Goal: Information Seeking & Learning: Understand process/instructions

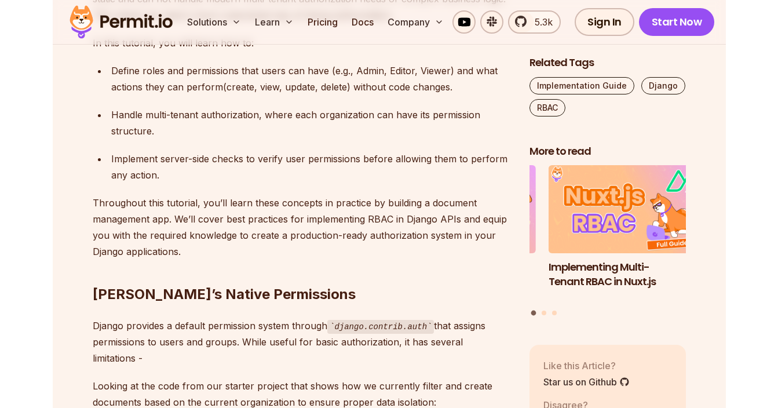
scroll to position [869, 0]
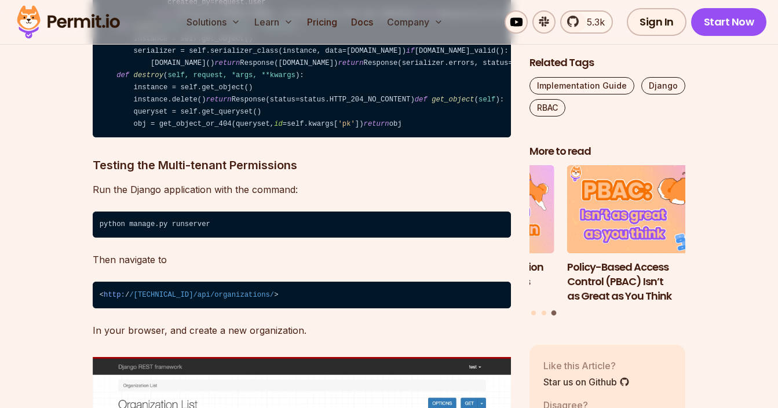
scroll to position [5967, 0]
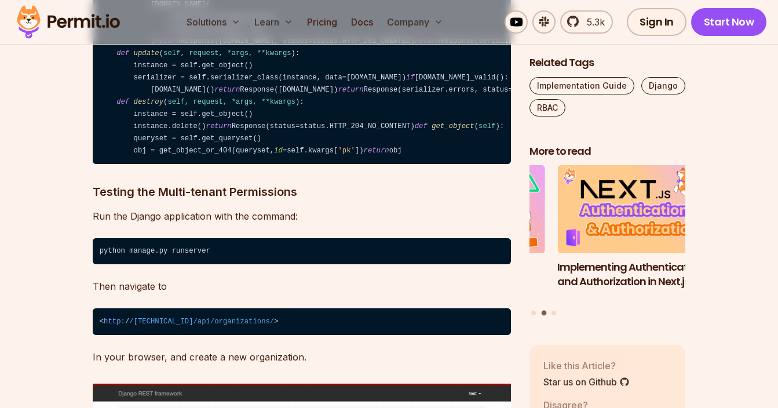
drag, startPoint x: 264, startPoint y: 323, endPoint x: 441, endPoint y: 319, distance: 176.7
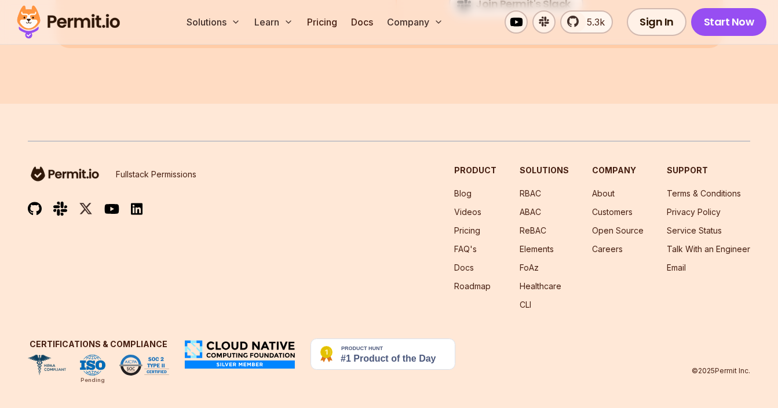
scroll to position [7705, 0]
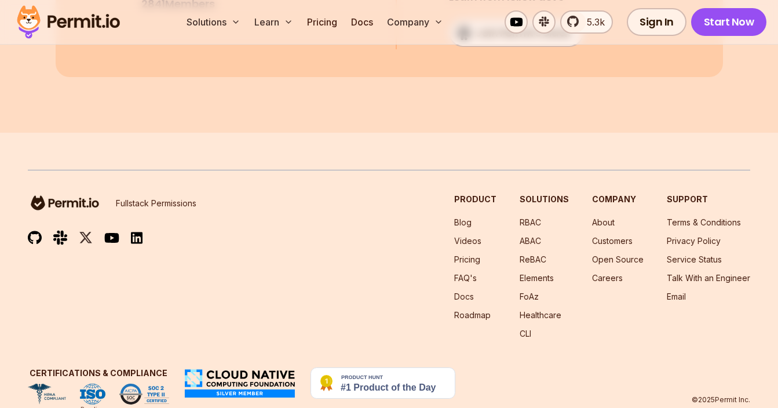
drag, startPoint x: 94, startPoint y: 179, endPoint x: 449, endPoint y: 207, distance: 356.3
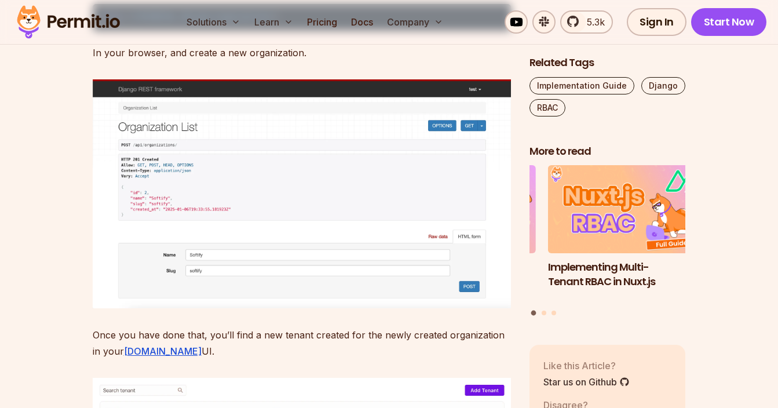
scroll to position [6199, 0]
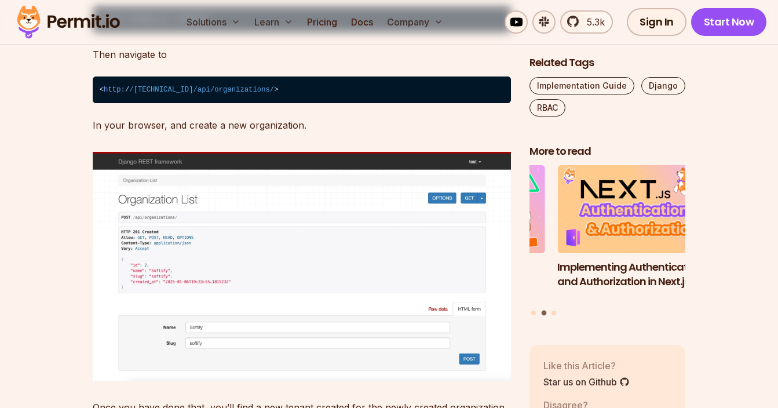
drag, startPoint x: 130, startPoint y: 259, endPoint x: 265, endPoint y: 282, distance: 137.0
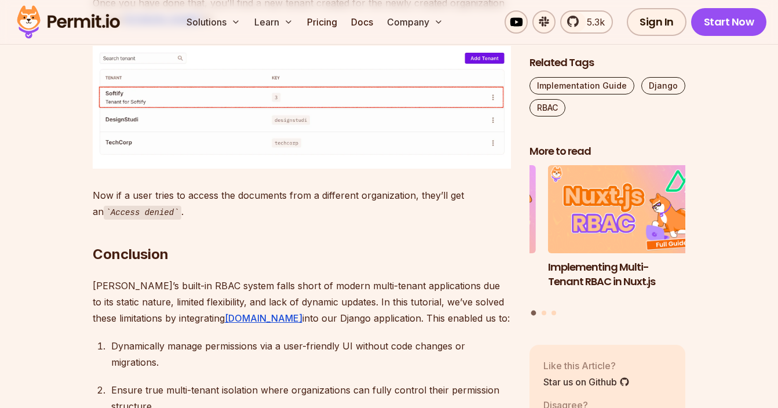
scroll to position [6604, 0]
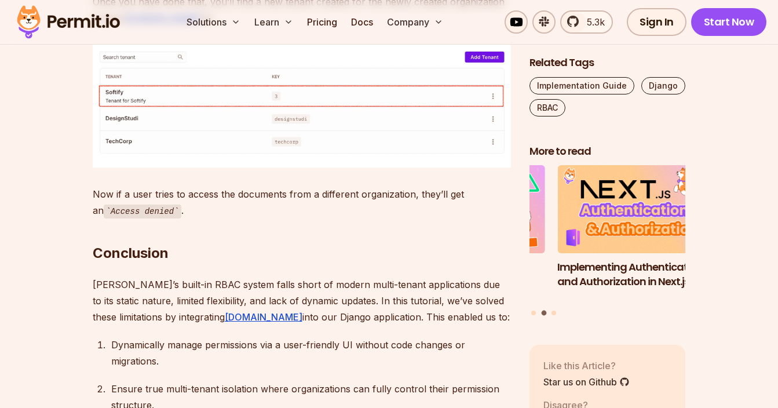
drag, startPoint x: 129, startPoint y: 229, endPoint x: 208, endPoint y: 243, distance: 80.0
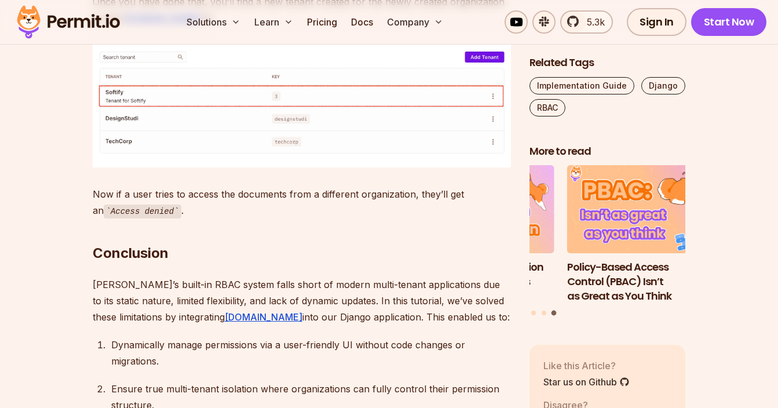
drag, startPoint x: 128, startPoint y: 280, endPoint x: 353, endPoint y: 289, distance: 224.9
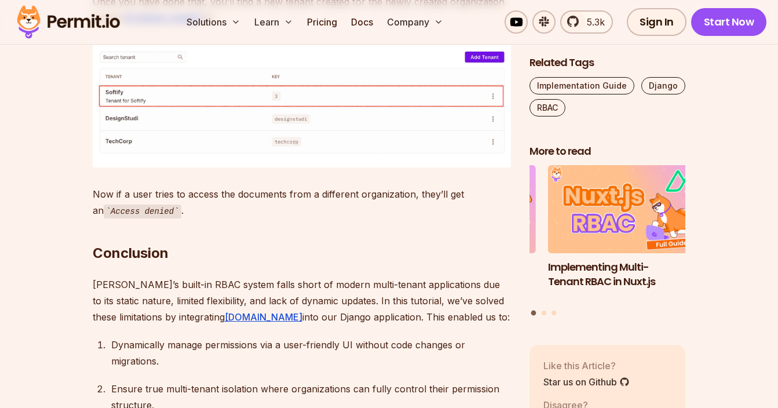
drag, startPoint x: 130, startPoint y: 232, endPoint x: 212, endPoint y: 243, distance: 83.0
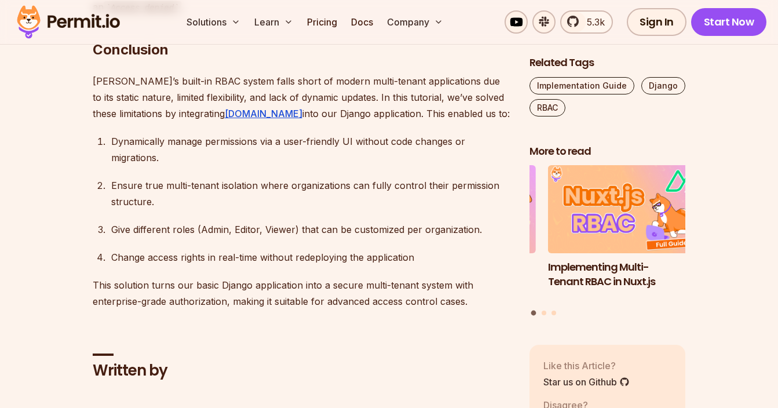
scroll to position [6836, 0]
